Goal: Task Accomplishment & Management: Manage account settings

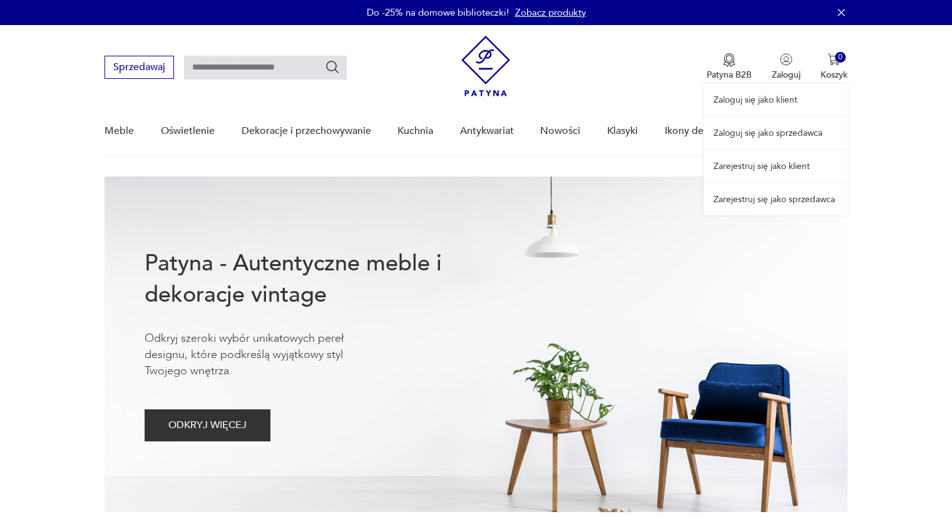
click at [759, 133] on link "Zaloguj się jako sprzedawca" at bounding box center [776, 133] width 144 height 32
click at [780, 133] on link "Zaloguj się jako sprzedawca" at bounding box center [776, 133] width 144 height 32
